Goal: Find specific page/section: Find specific page/section

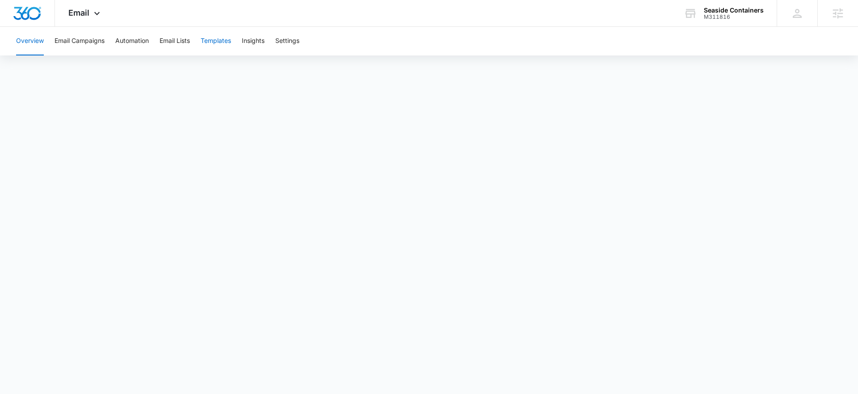
click at [213, 30] on button "Templates" at bounding box center [216, 41] width 30 height 29
click at [83, 4] on div "Email Apps Reputation Websites Forms CRM Email Social Content Ads Intelligence …" at bounding box center [85, 13] width 61 height 26
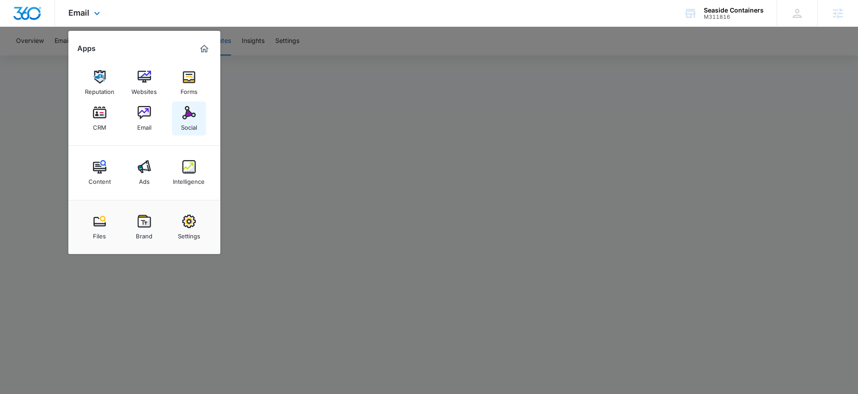
click at [187, 115] on img at bounding box center [188, 112] width 13 height 13
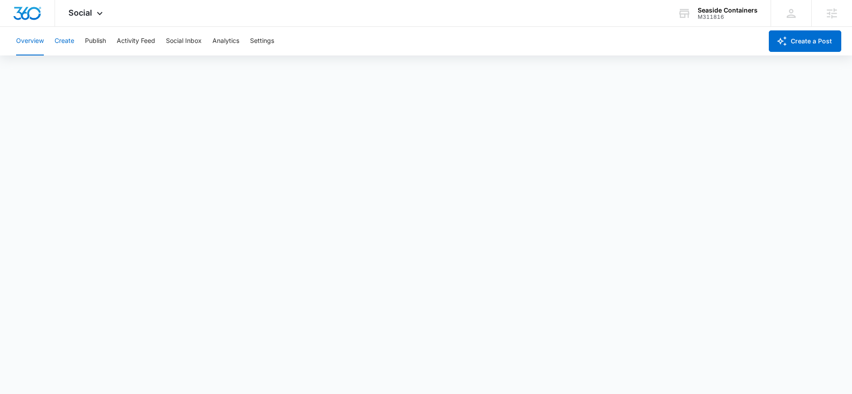
click at [65, 49] on button "Create" at bounding box center [65, 41] width 20 height 29
click at [161, 75] on button "Recommendations" at bounding box center [140, 68] width 54 height 25
click at [181, 70] on button "Auto Import" at bounding box center [195, 68] width 35 height 25
click at [122, 40] on button "Activity Feed" at bounding box center [136, 41] width 38 height 29
click at [100, 40] on button "Publish" at bounding box center [95, 41] width 21 height 29
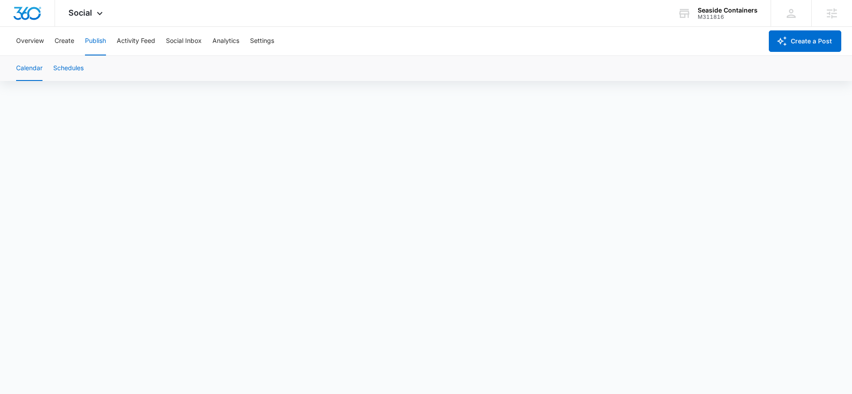
click at [78, 66] on button "Schedules" at bounding box center [68, 68] width 30 height 25
click at [41, 52] on button "Overview" at bounding box center [30, 41] width 28 height 29
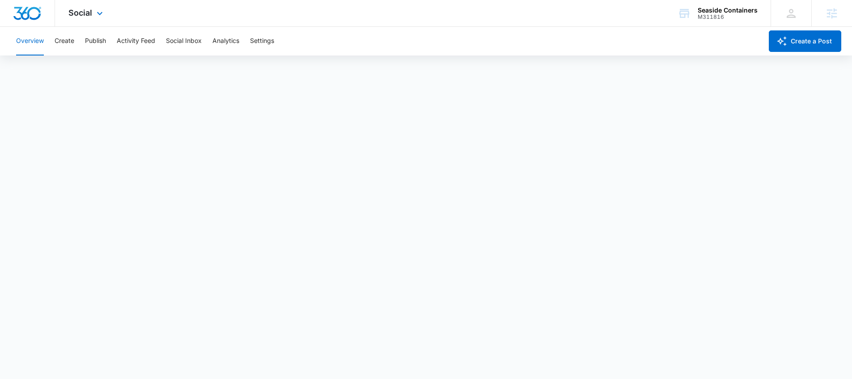
scroll to position [2, 0]
click at [723, 14] on div "M311816" at bounding box center [727, 17] width 60 height 6
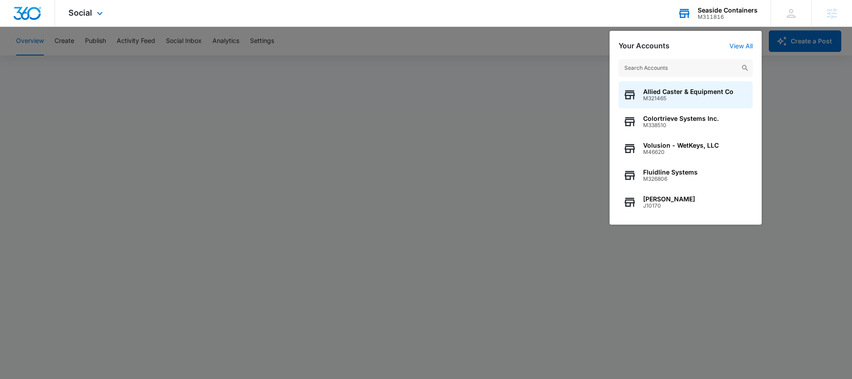
click at [690, 55] on div "Allied Caster & Equipment Co M321465 Colortrieve Systems Inc. M338510 Volusion …" at bounding box center [685, 137] width 152 height 174
click at [689, 56] on div "Allied Caster & Equipment Co M321465 Colortrieve Systems Inc. M338510 Volusion …" at bounding box center [685, 137] width 152 height 174
click at [688, 62] on input "text" at bounding box center [685, 68] width 134 height 18
paste input "M328467"
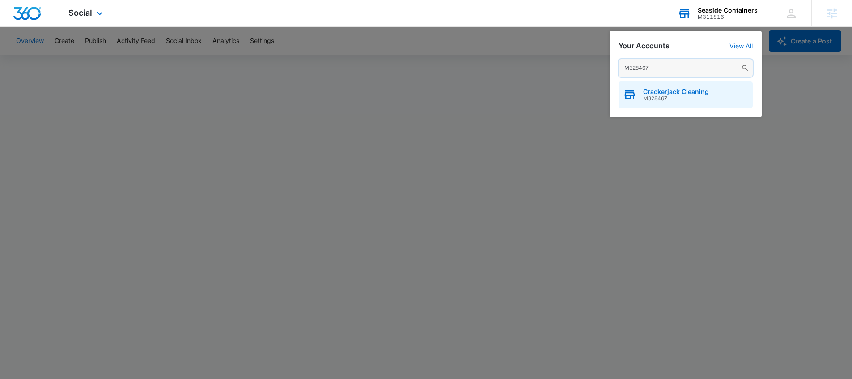
type input "M328467"
click at [656, 91] on span "Crackerjack Cleaning" at bounding box center [676, 91] width 66 height 7
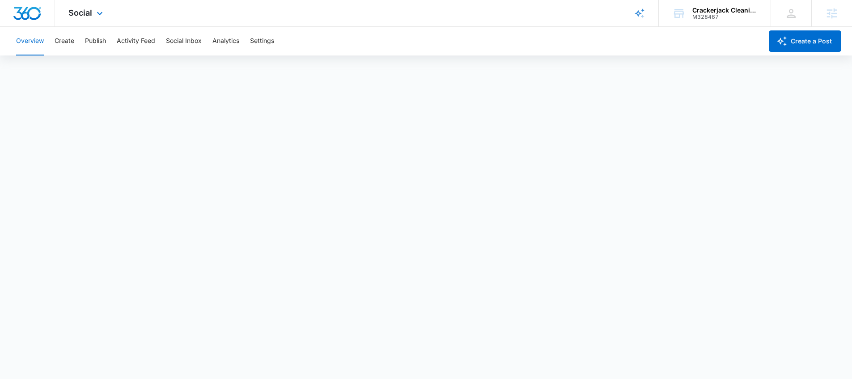
click at [89, 18] on div "Social Apps Reputation Websites Forms CRM Email Social Shop Content Ads Intelli…" at bounding box center [86, 13] width 63 height 26
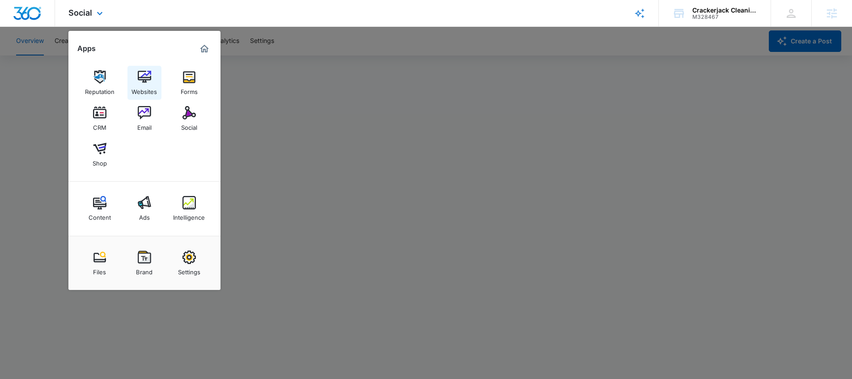
click at [138, 72] on img at bounding box center [144, 76] width 13 height 13
